Goal: Task Accomplishment & Management: Use online tool/utility

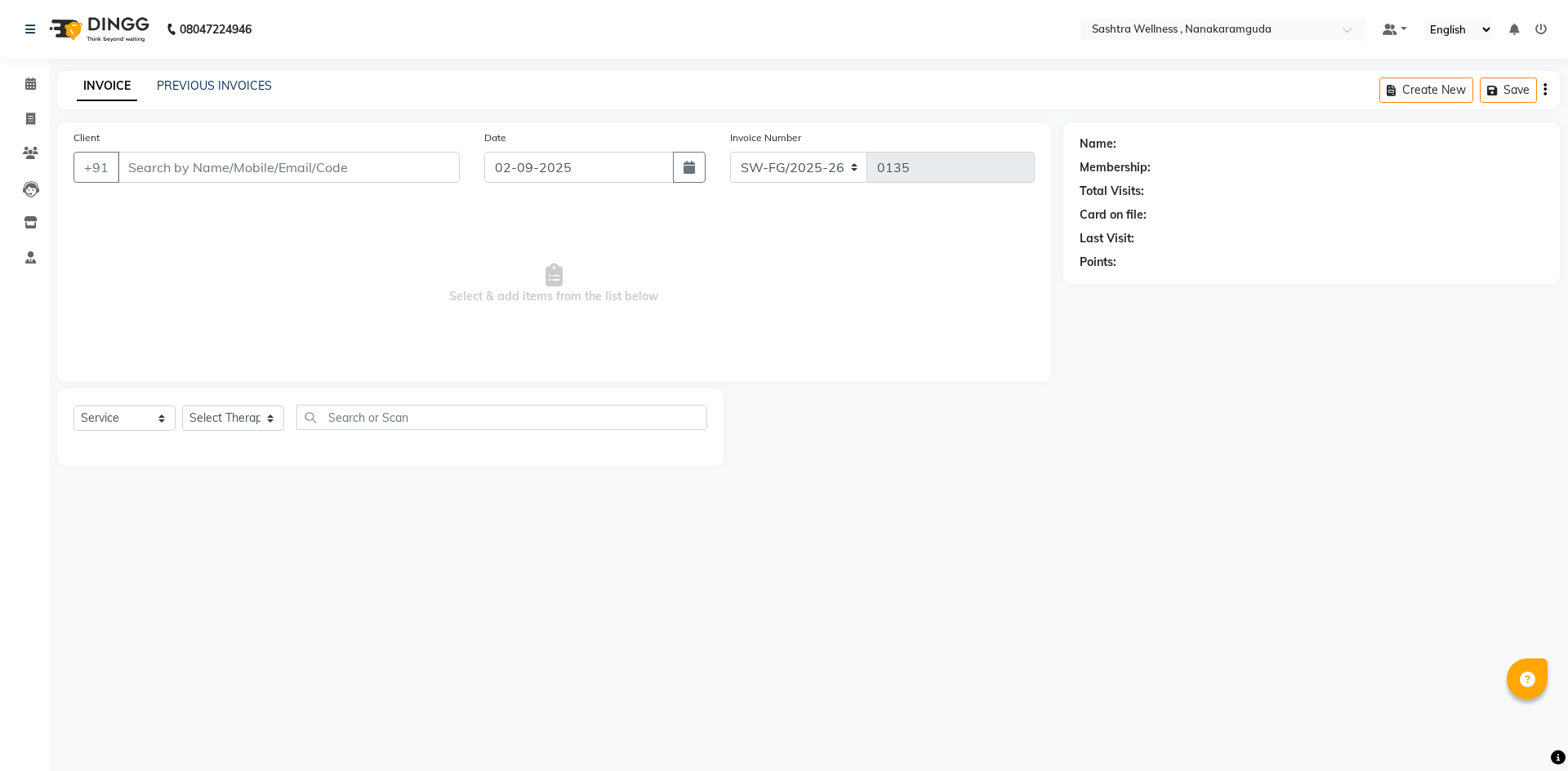
select select "package"
type input "80******61"
select select "82473"
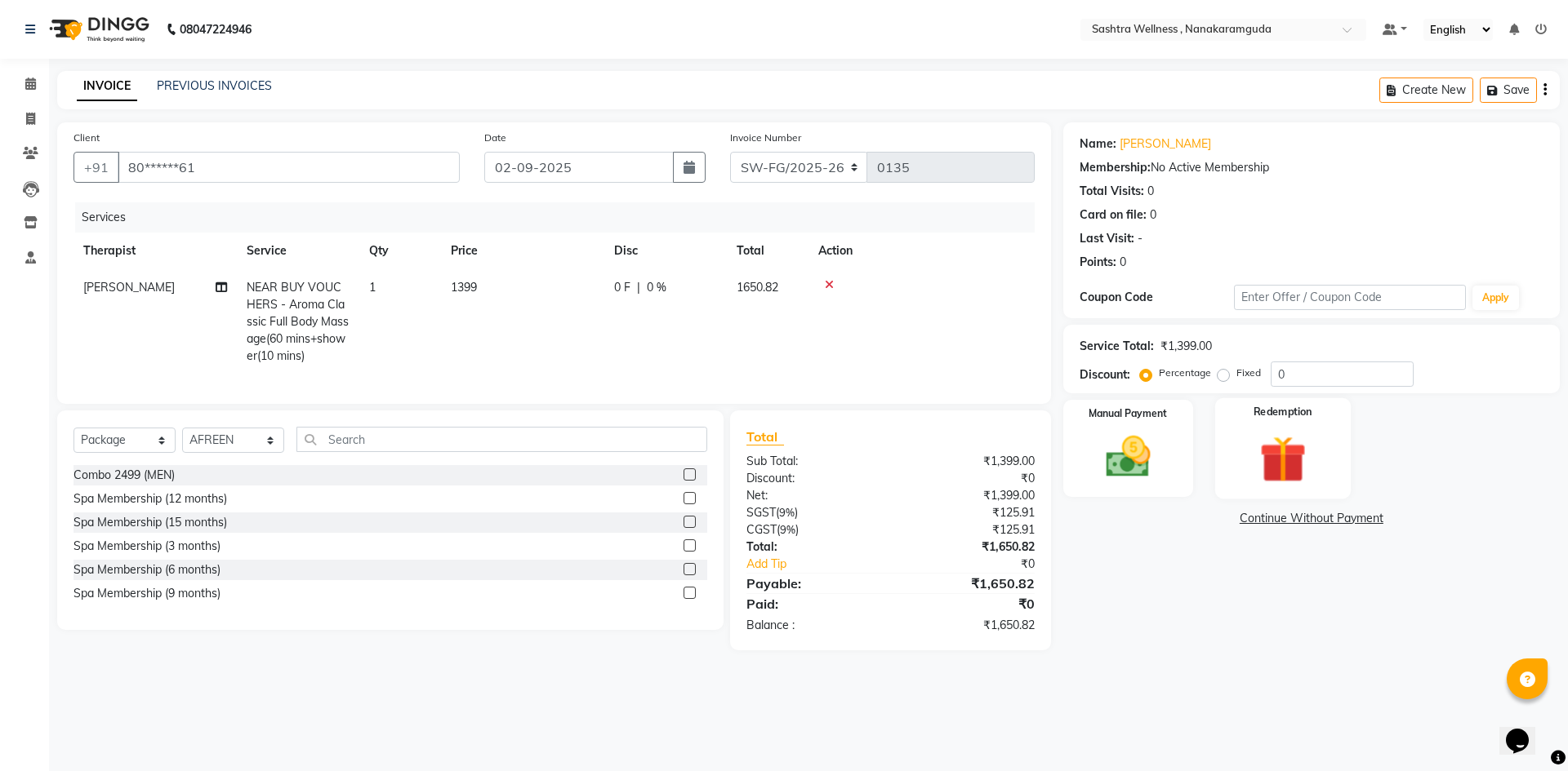
click at [1301, 425] on div "Redemption" at bounding box center [1282, 449] width 136 height 101
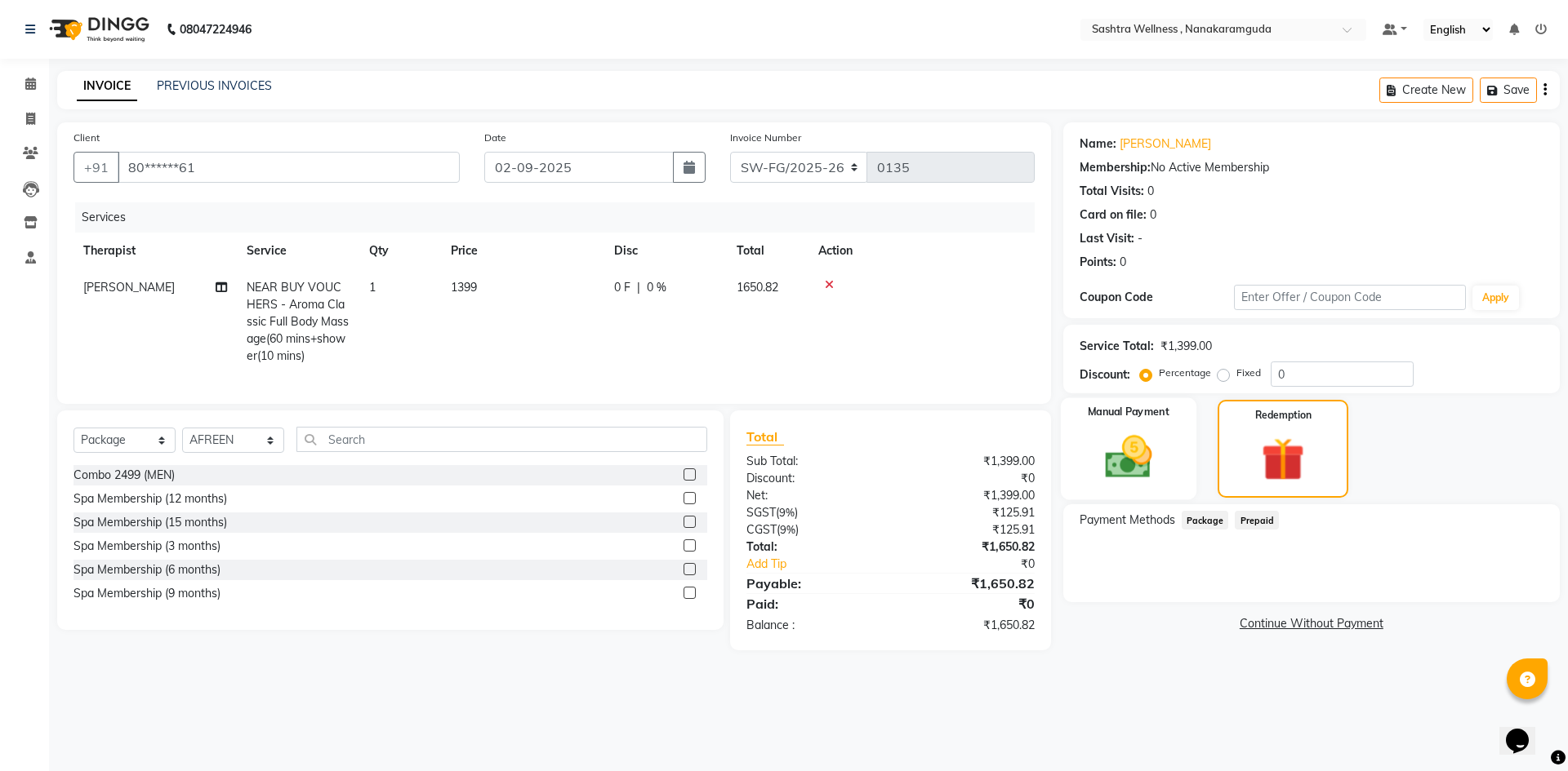
click at [1171, 450] on div "Manual Payment" at bounding box center [1127, 450] width 136 height 102
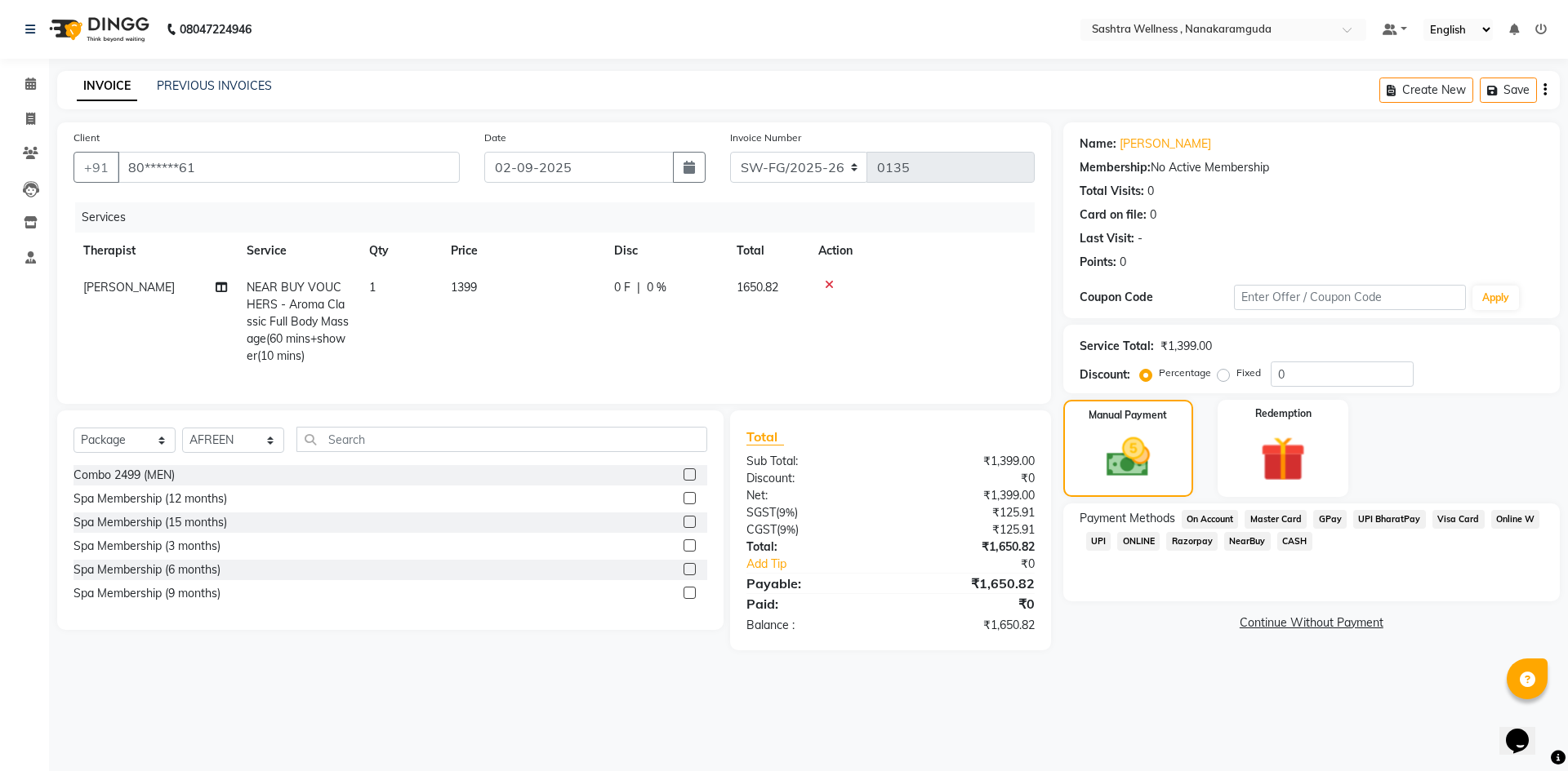
click at [1204, 688] on div "08047224946 Select Location × Sashtra Wellness , Nanakaramguda Default Panel My…" at bounding box center [784, 385] width 1568 height 771
